Goal: Complete application form: Complete application form

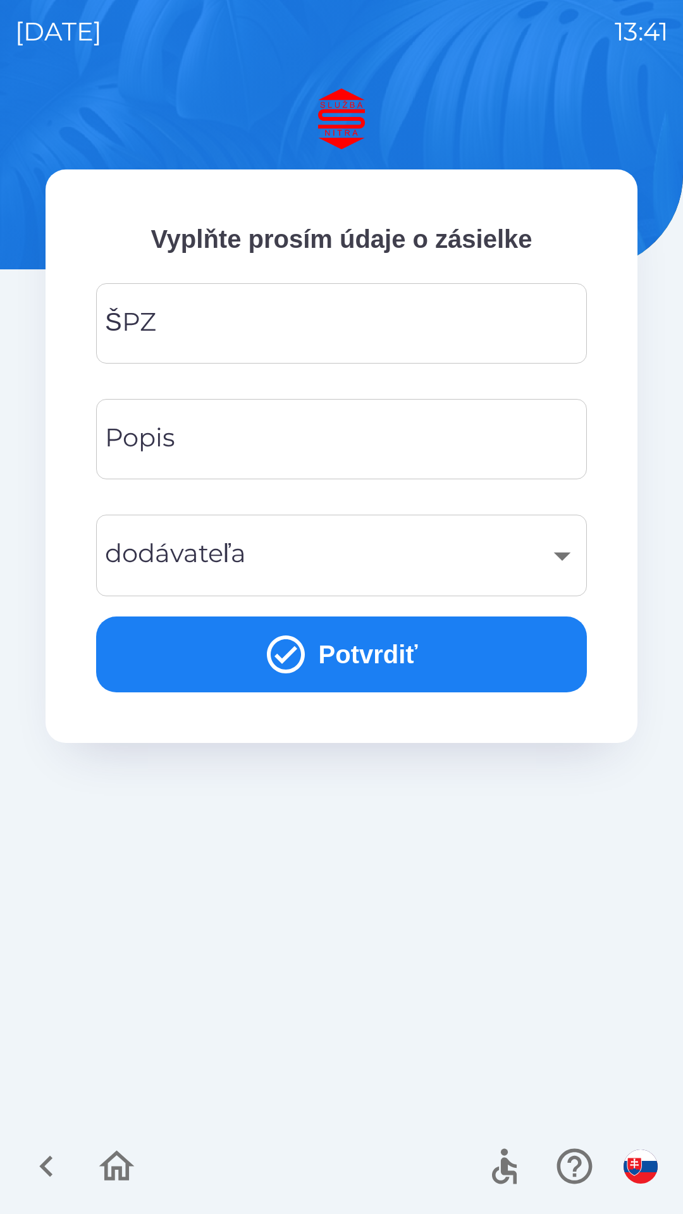
click at [454, 333] on input "ŠPZ" at bounding box center [341, 323] width 460 height 50
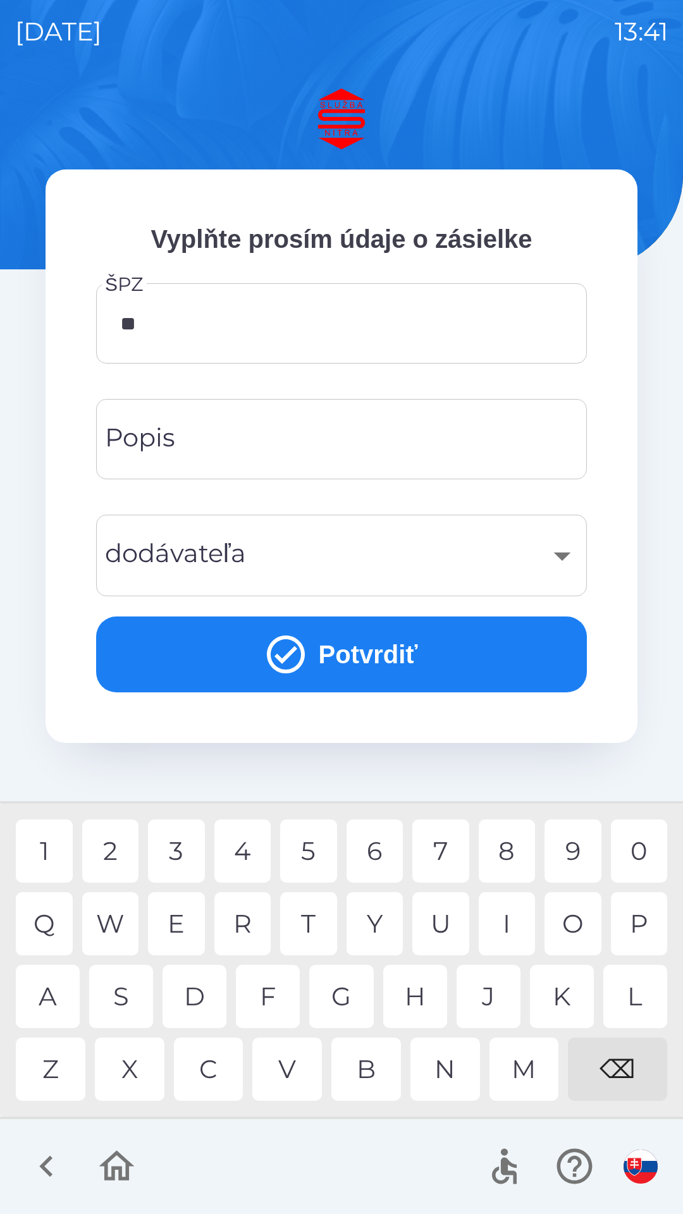
click at [52, 998] on div "A" at bounding box center [48, 996] width 64 height 63
click at [512, 843] on div "8" at bounding box center [507, 850] width 57 height 63
click at [564, 854] on div "9" at bounding box center [572, 850] width 57 height 63
type input "*******"
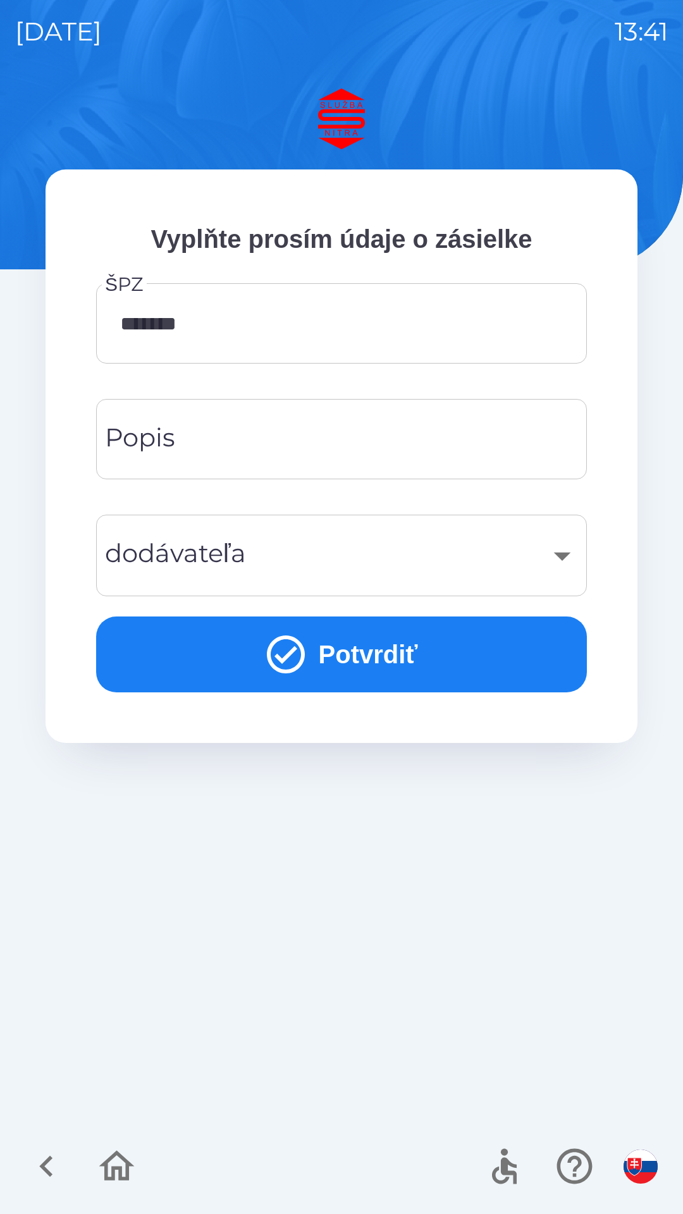
click at [398, 440] on input "Popis" at bounding box center [341, 439] width 460 height 50
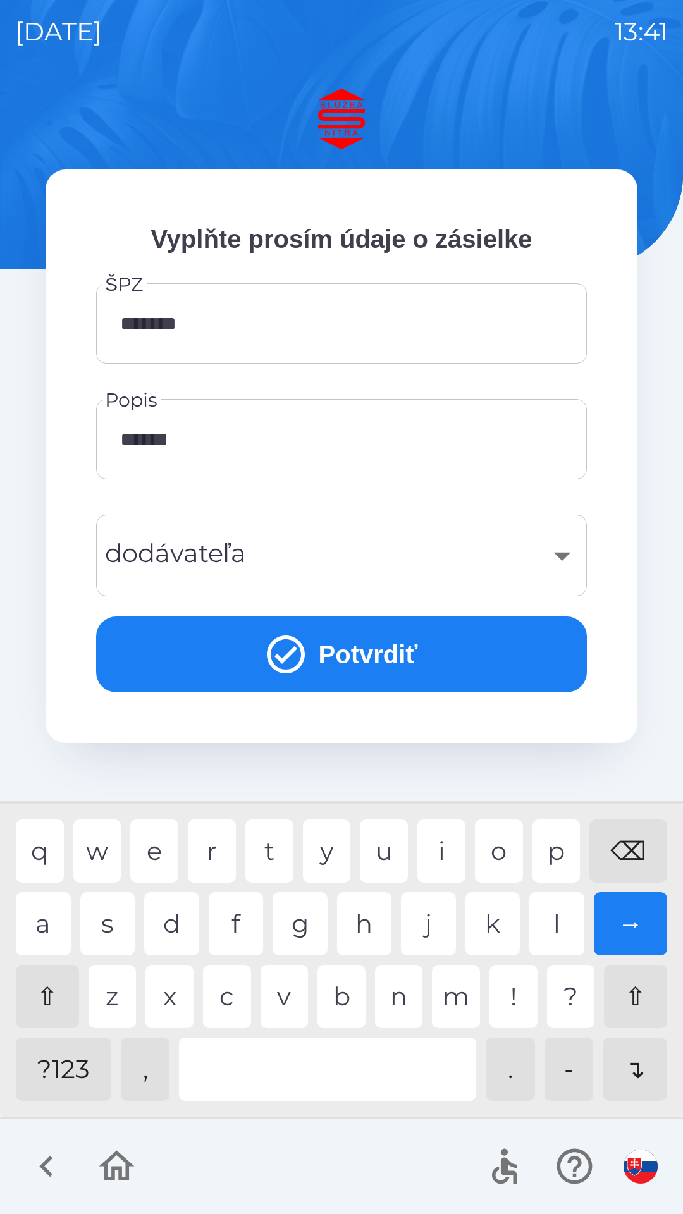
type input "*******"
click at [513, 537] on div "​" at bounding box center [341, 555] width 460 height 51
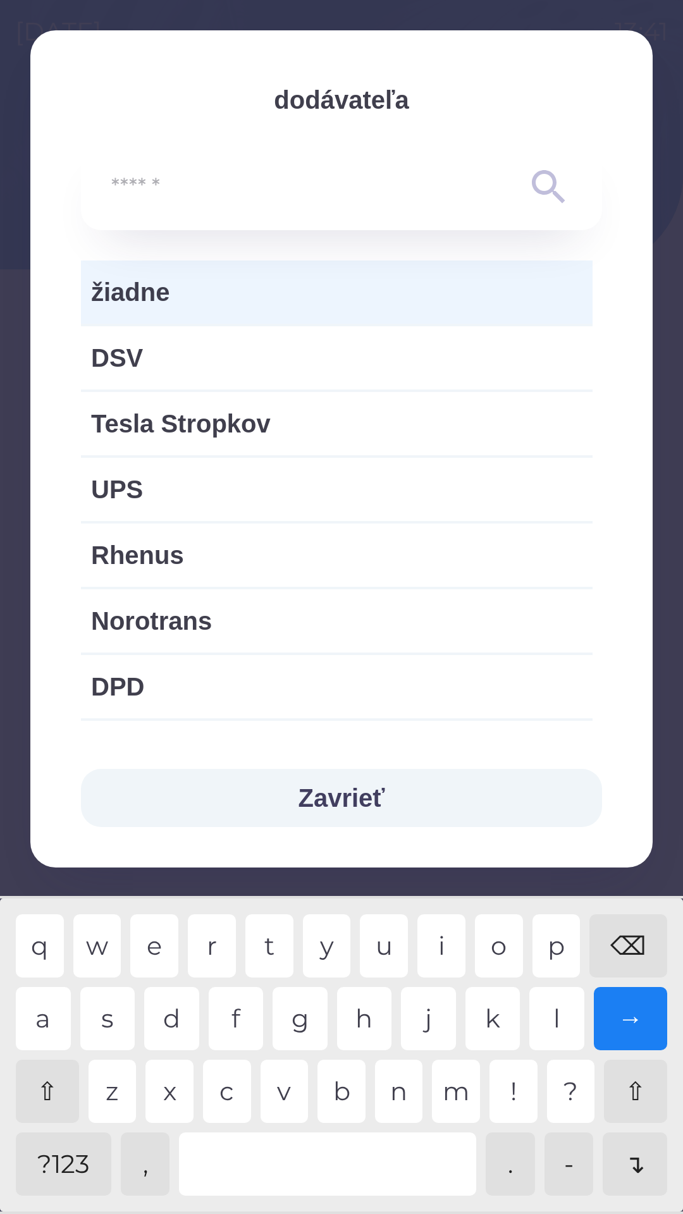
click at [252, 293] on span "žiadne" at bounding box center [336, 292] width 491 height 38
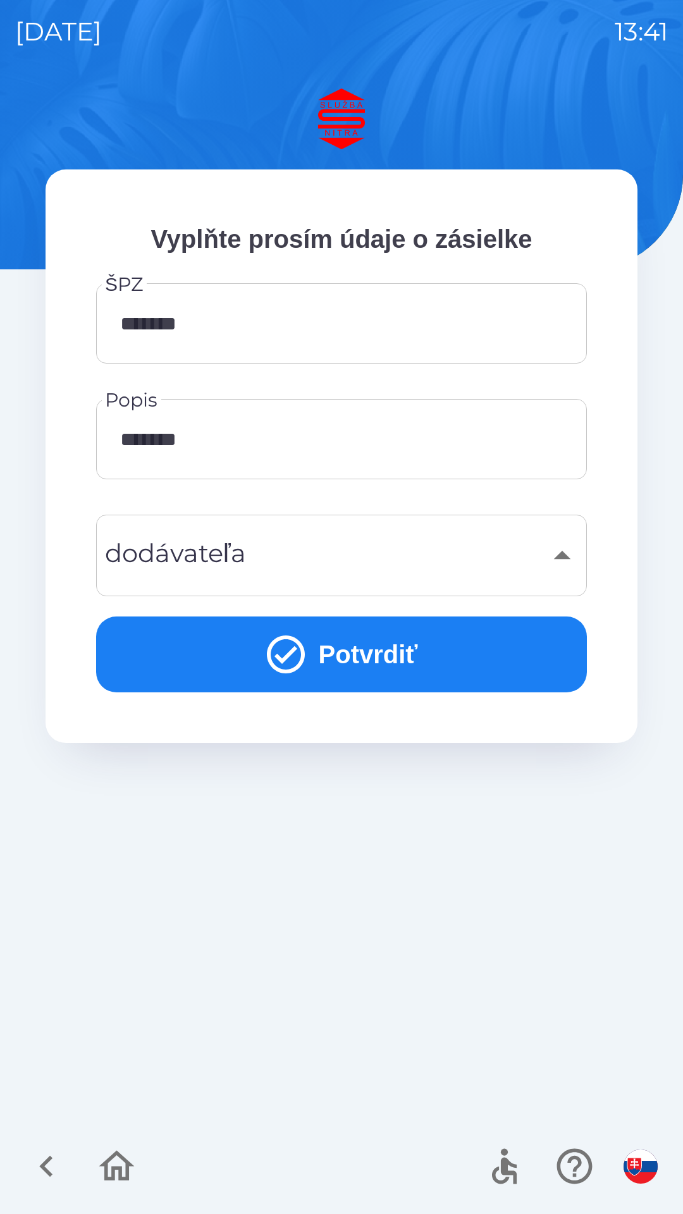
click at [437, 651] on button "Potvrdiť" at bounding box center [341, 654] width 491 height 76
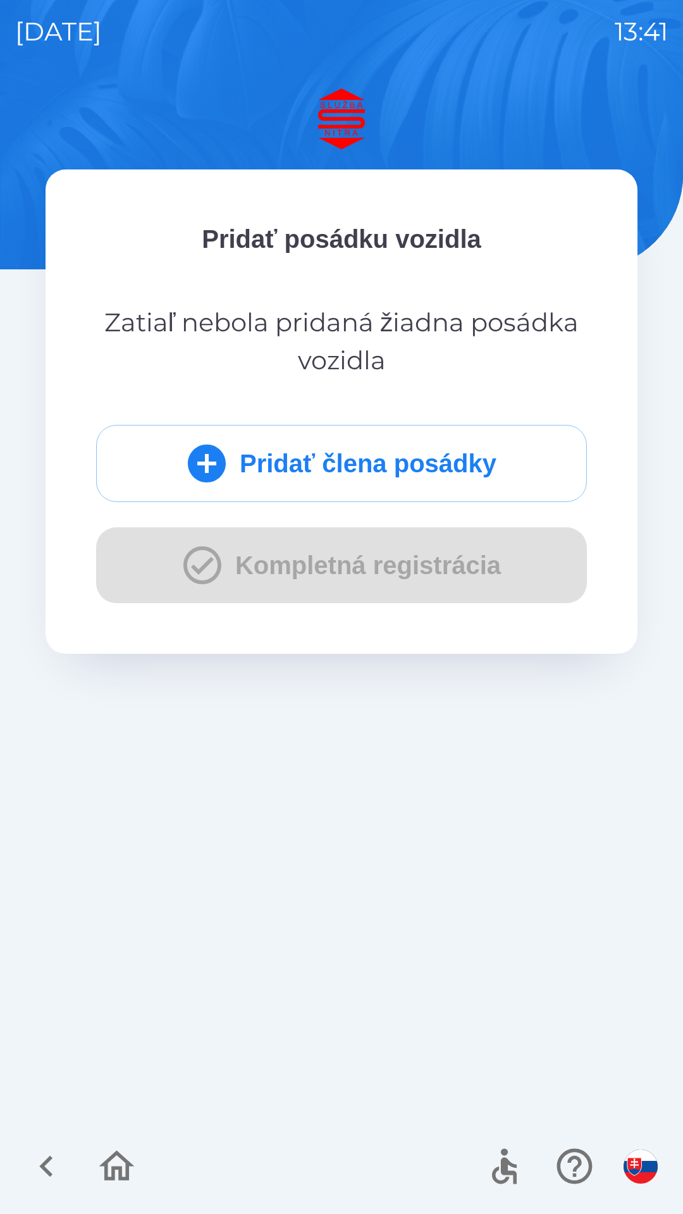
click at [480, 441] on button "Pridať člena posádky" at bounding box center [341, 463] width 491 height 77
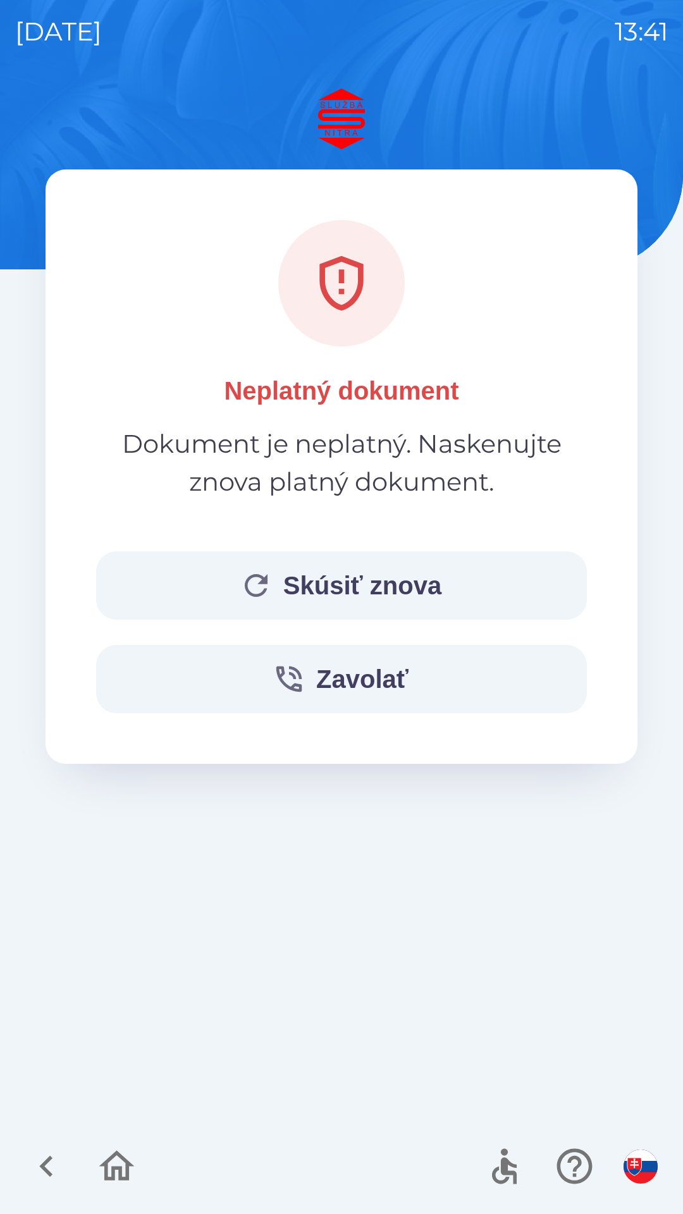
click at [389, 588] on button "Skúsiť znova" at bounding box center [341, 585] width 491 height 68
click at [355, 596] on button "Skúsiť znova" at bounding box center [341, 585] width 491 height 68
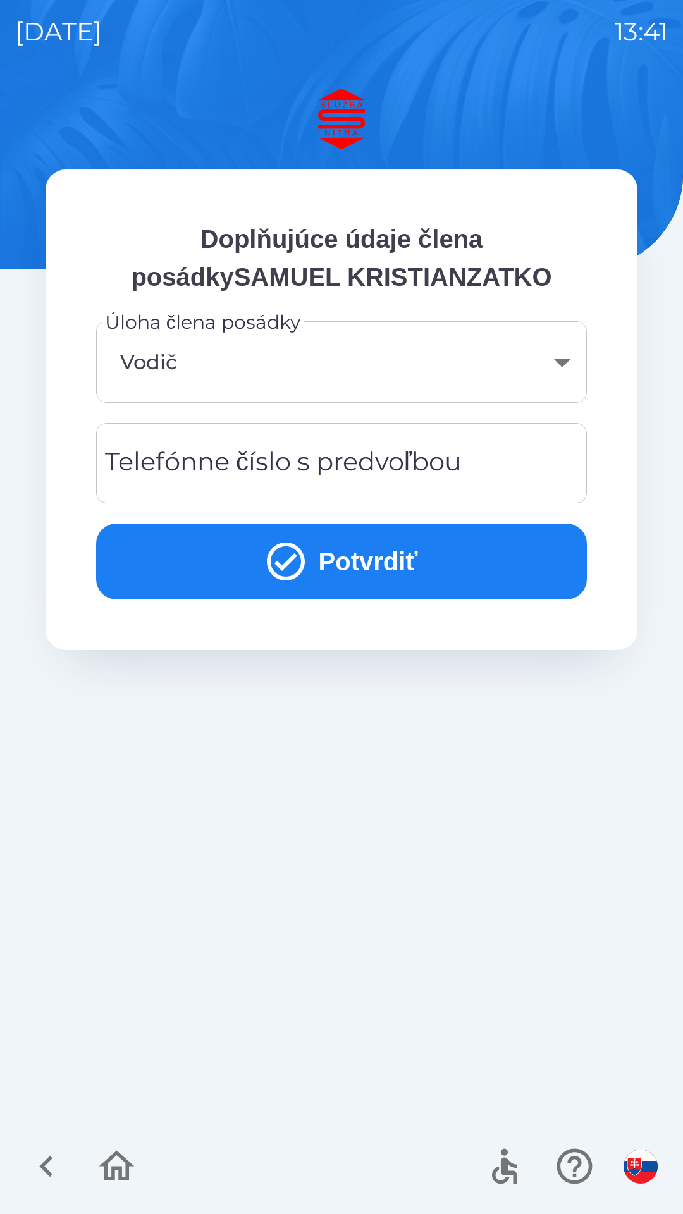
click at [425, 455] on div "Telefónne číslo s predvoľbou Telefónne číslo s predvoľbou" at bounding box center [341, 463] width 491 height 80
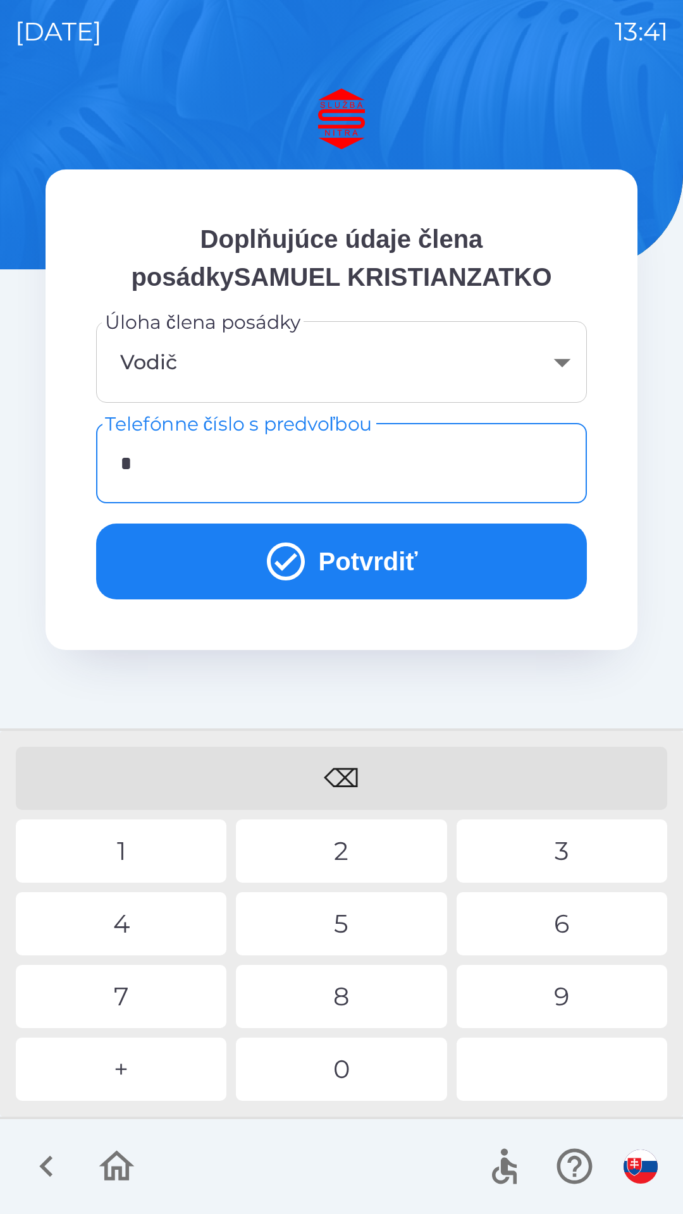
click at [134, 1080] on div "+" at bounding box center [121, 1068] width 211 height 63
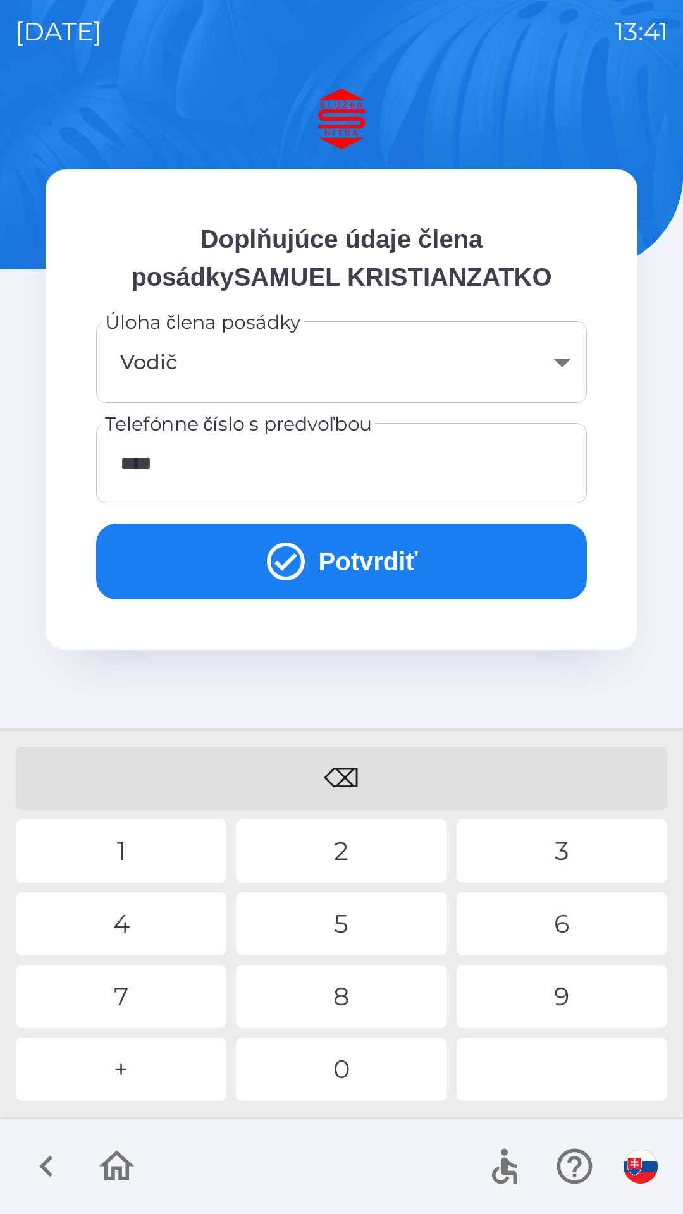
click at [170, 848] on div "1" at bounding box center [121, 850] width 211 height 63
click at [538, 995] on div "9" at bounding box center [561, 996] width 211 height 63
click at [360, 985] on div "8" at bounding box center [341, 996] width 211 height 63
click at [406, 527] on button "Potvrdiť" at bounding box center [341, 561] width 491 height 76
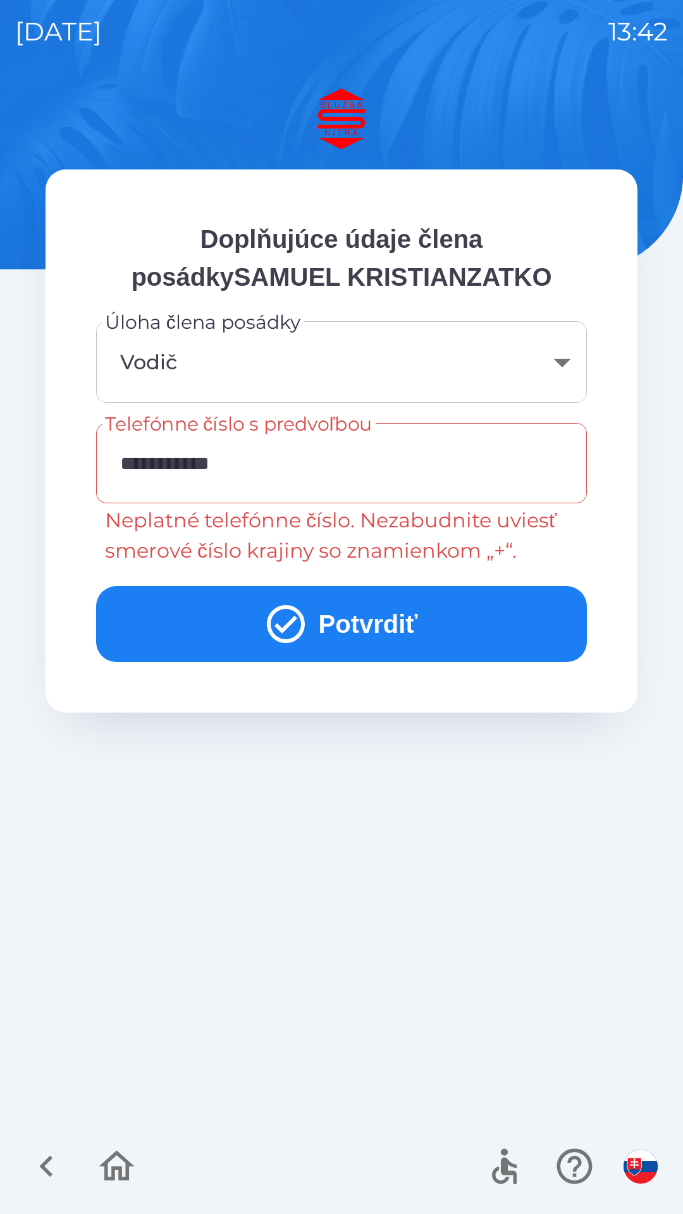
click at [262, 460] on input "**********" at bounding box center [341, 463] width 460 height 50
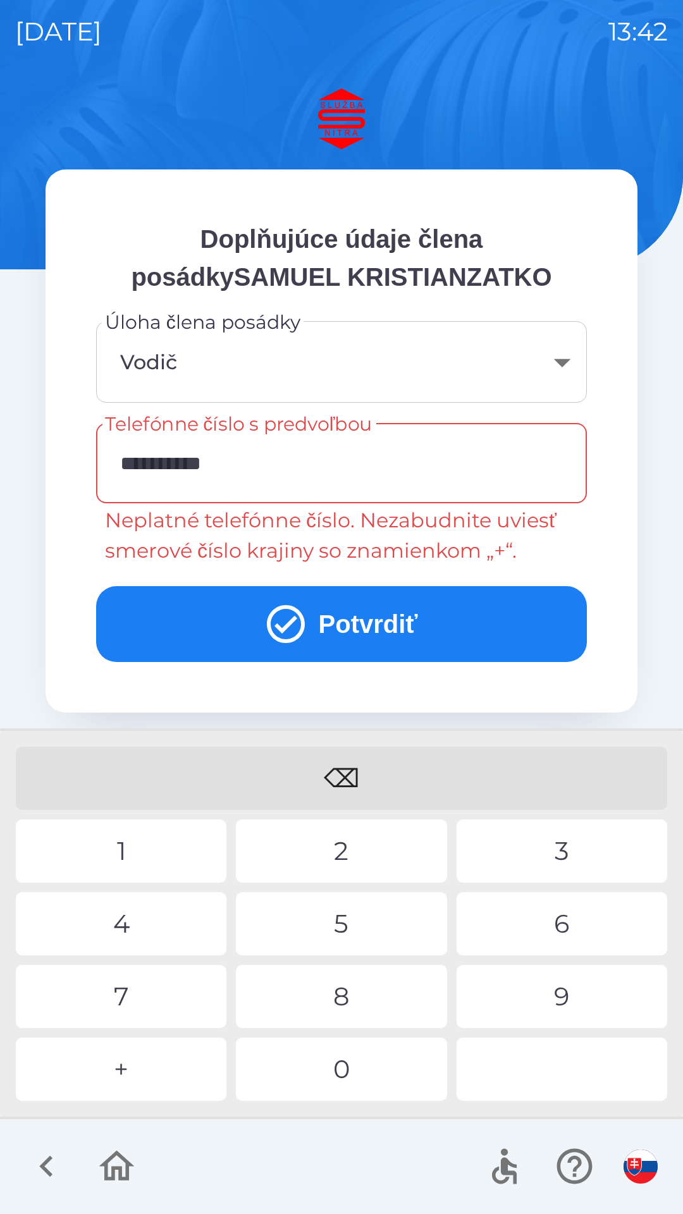
click at [356, 776] on div "⌫" at bounding box center [341, 778] width 651 height 63
click at [360, 1073] on div "0" at bounding box center [341, 1068] width 211 height 63
click at [157, 849] on div "1" at bounding box center [121, 850] width 211 height 63
type input "**********"
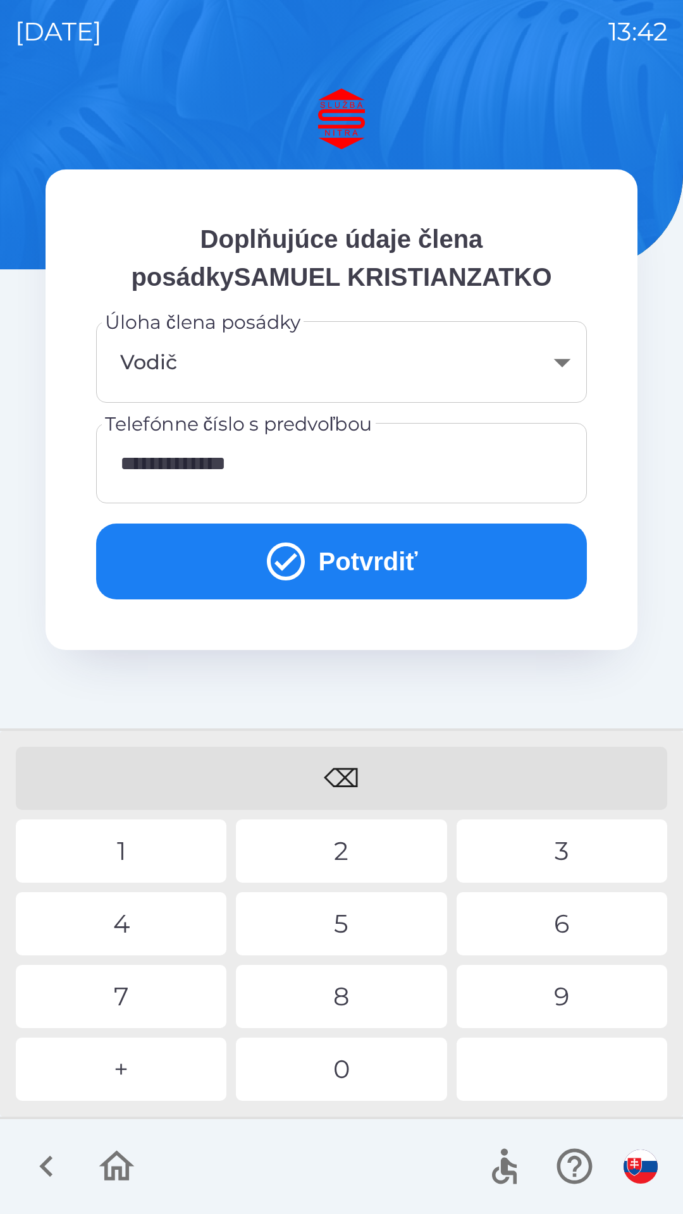
click at [329, 1011] on div "8" at bounding box center [341, 996] width 211 height 63
click at [369, 559] on button "Potvrdiť" at bounding box center [341, 561] width 491 height 76
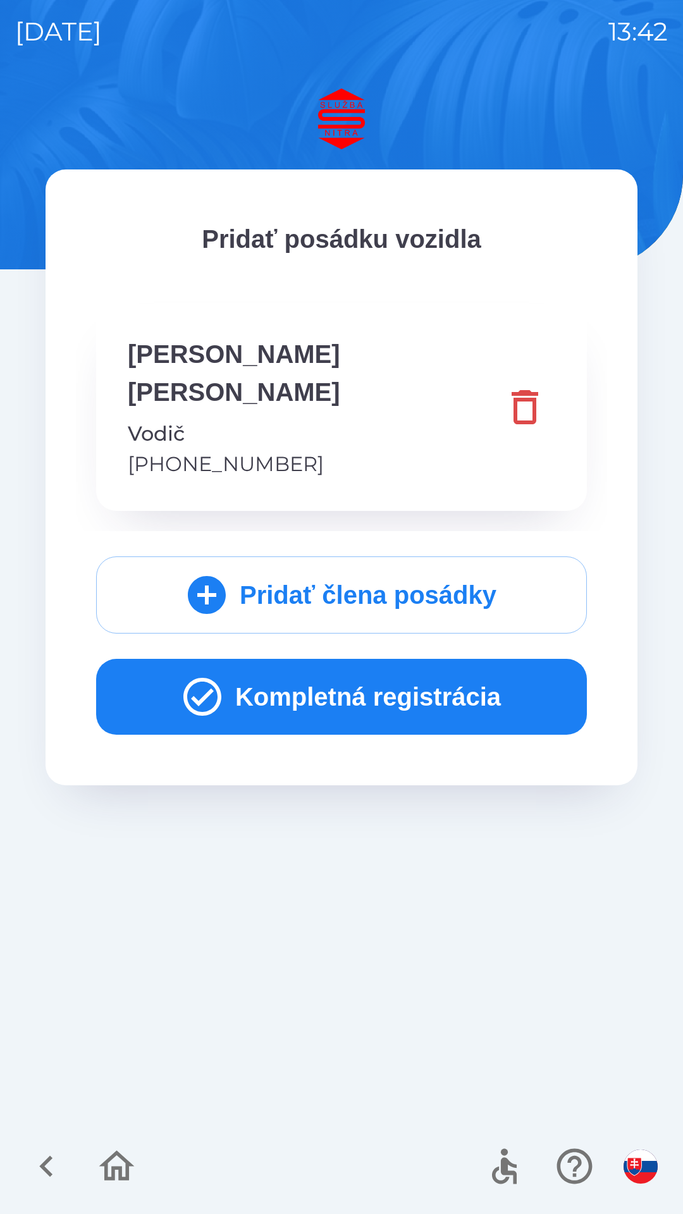
click at [414, 659] on button "Kompletná registrácia" at bounding box center [341, 697] width 491 height 76
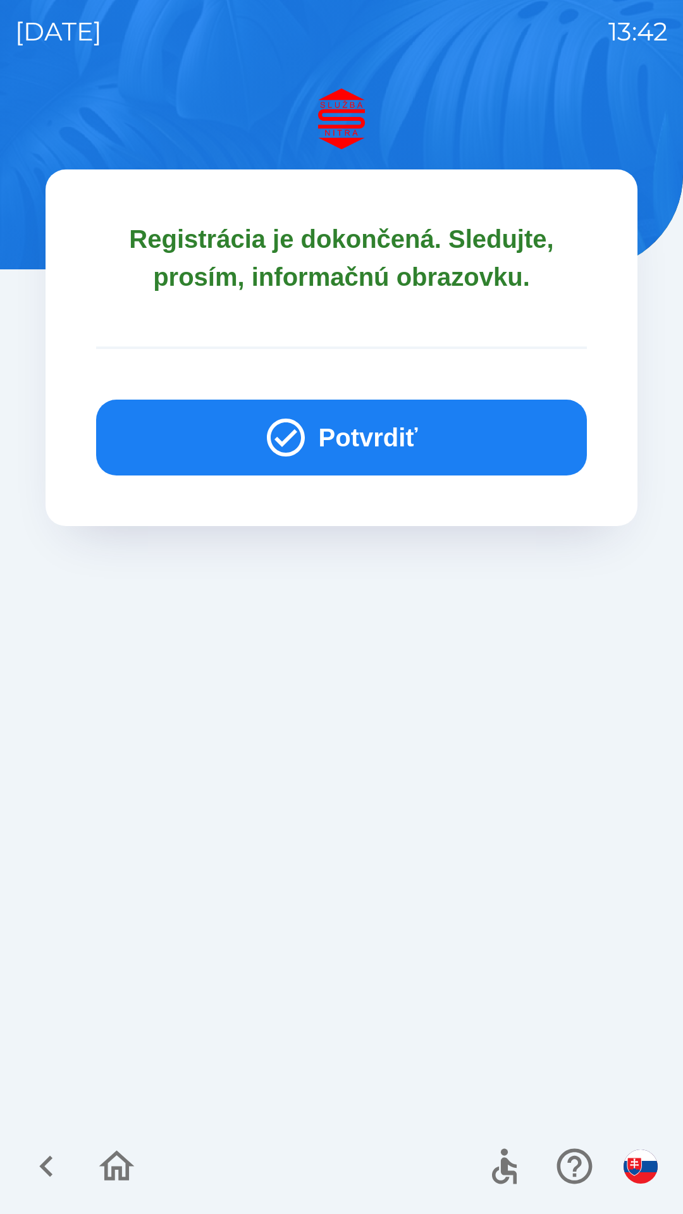
click at [348, 436] on button "Potvrdiť" at bounding box center [341, 438] width 491 height 76
